Goal: Task Accomplishment & Management: Use online tool/utility

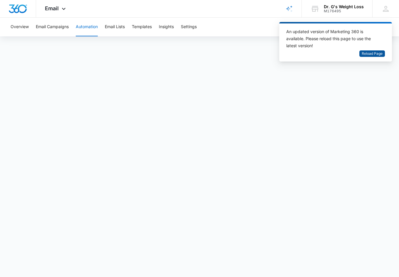
click at [374, 55] on span "Reload Page" at bounding box center [371, 54] width 21 height 6
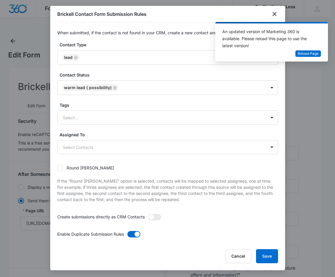
click at [296, 72] on div at bounding box center [167, 138] width 335 height 277
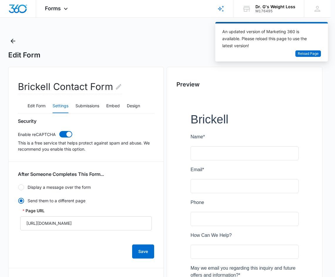
scroll to position [239, 0]
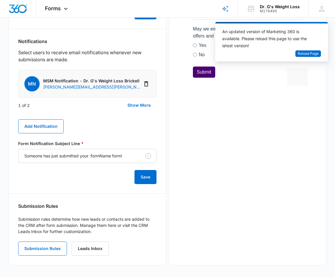
click at [246, 147] on div "Preview" at bounding box center [248, 47] width 158 height 438
click at [307, 54] on span "Reload Page" at bounding box center [307, 54] width 21 height 6
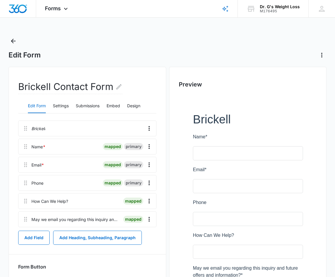
click at [278, 50] on div "Edit Form" at bounding box center [168, 47] width 318 height 23
click at [230, 49] on div "Edit Form" at bounding box center [168, 47] width 318 height 23
